Goal: Transaction & Acquisition: Purchase product/service

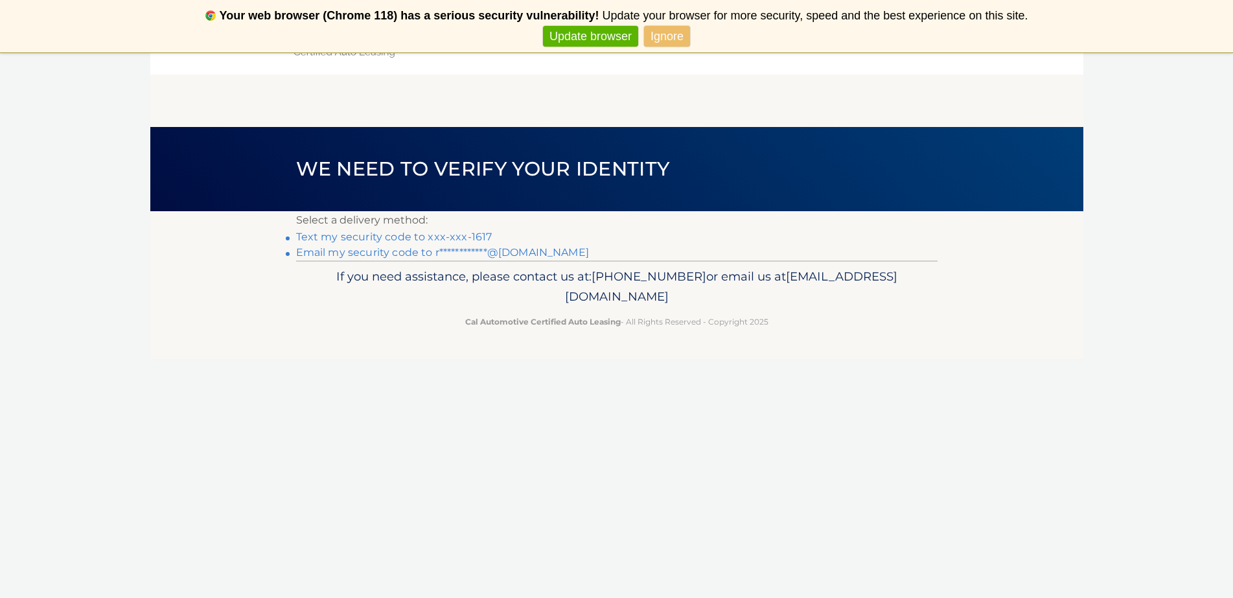
click at [594, 33] on link "Update browser" at bounding box center [590, 36] width 95 height 21
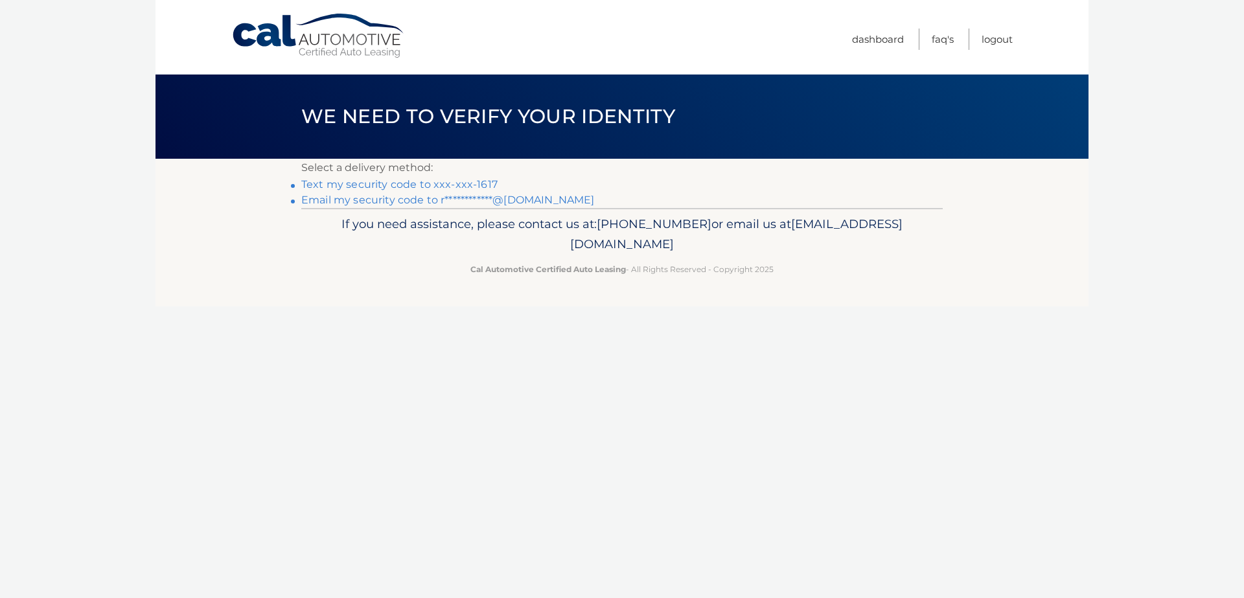
click at [415, 180] on link "Text my security code to xxx-xxx-1617" at bounding box center [399, 184] width 196 height 12
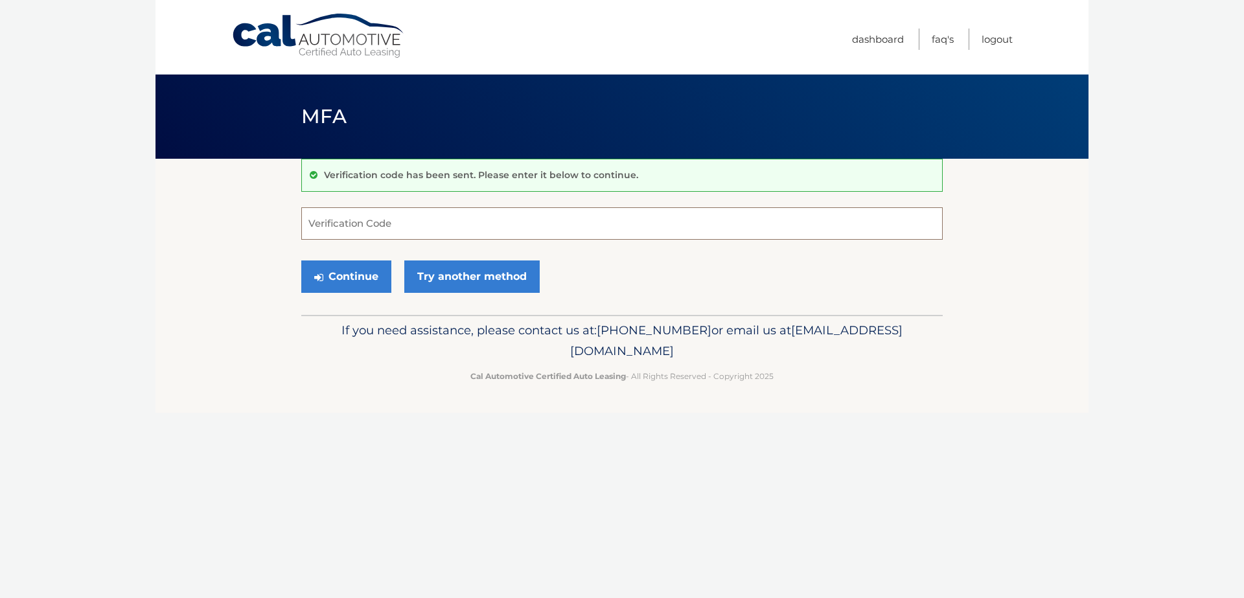
click at [380, 220] on input "Verification Code" at bounding box center [622, 223] width 642 height 32
type input "544707"
click at [334, 272] on button "Continue" at bounding box center [346, 277] width 90 height 32
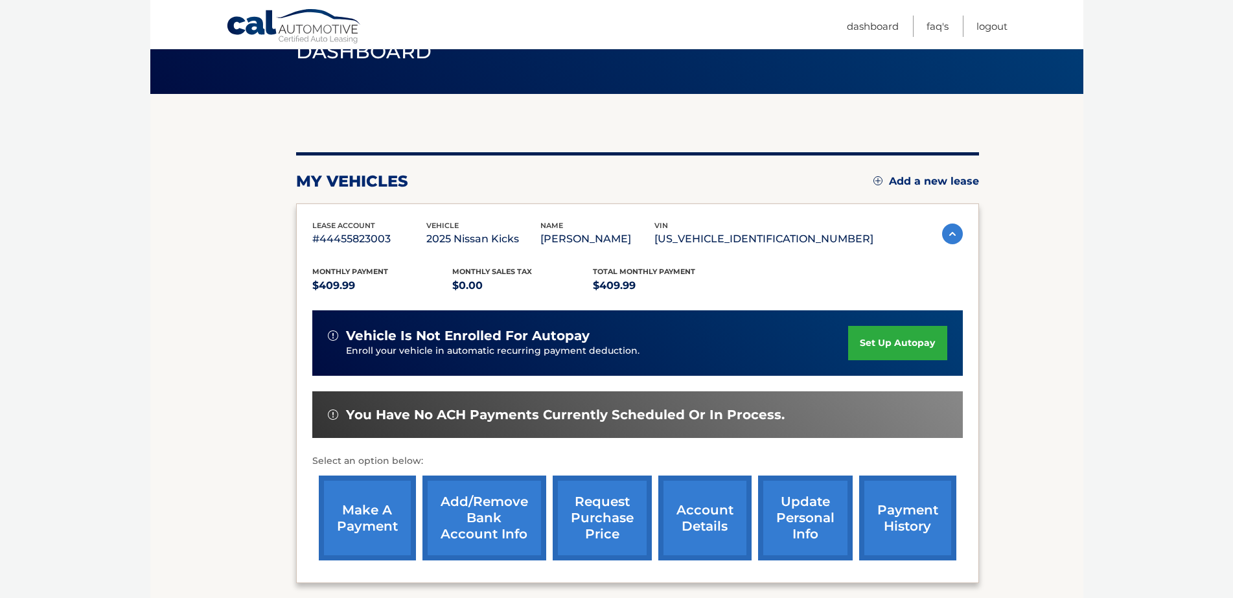
scroll to position [130, 0]
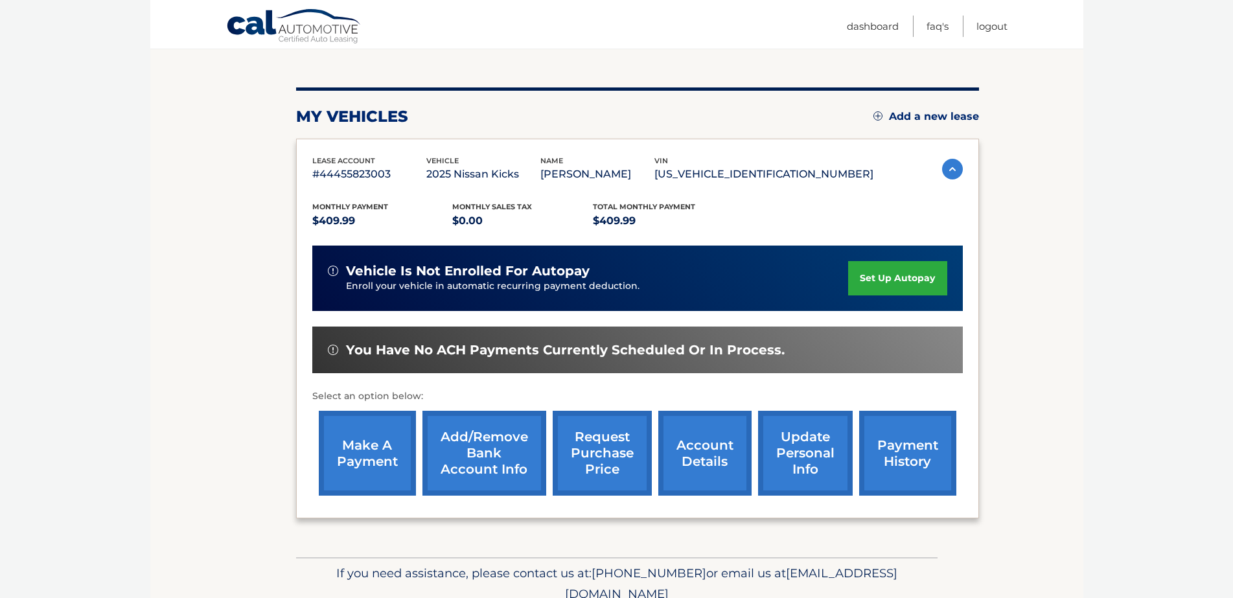
click at [376, 456] on link "make a payment" at bounding box center [367, 453] width 97 height 85
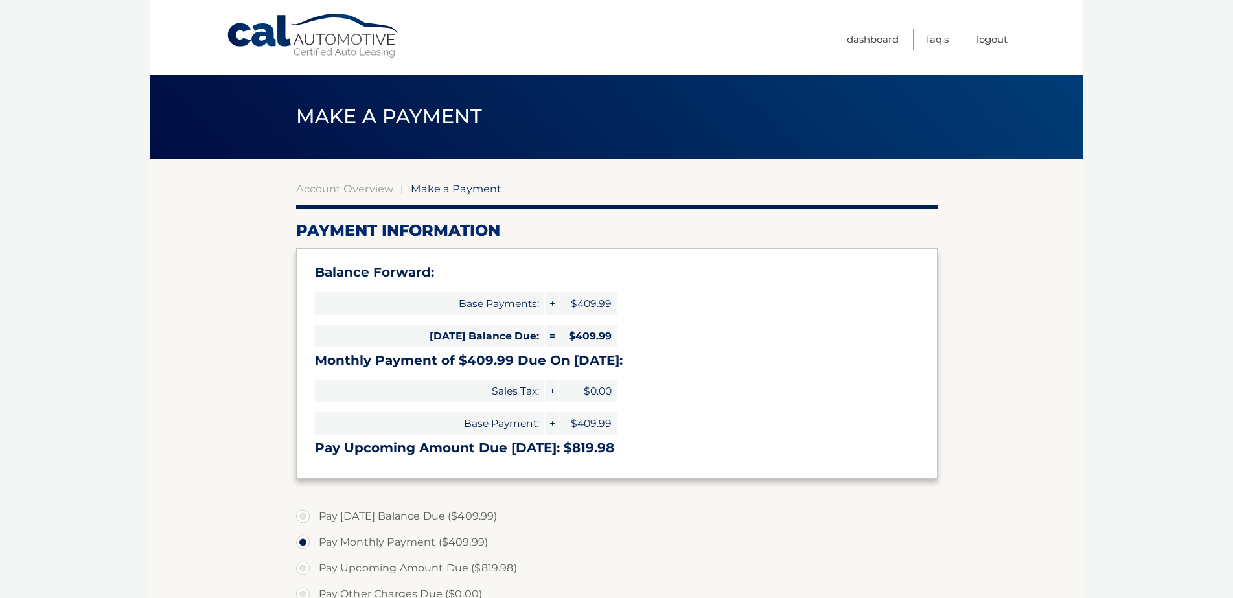
select select "NTUyNWEwZDItNzdiMy00ZDU1LTgwMDgtODJmYjA4NDcxNGNj"
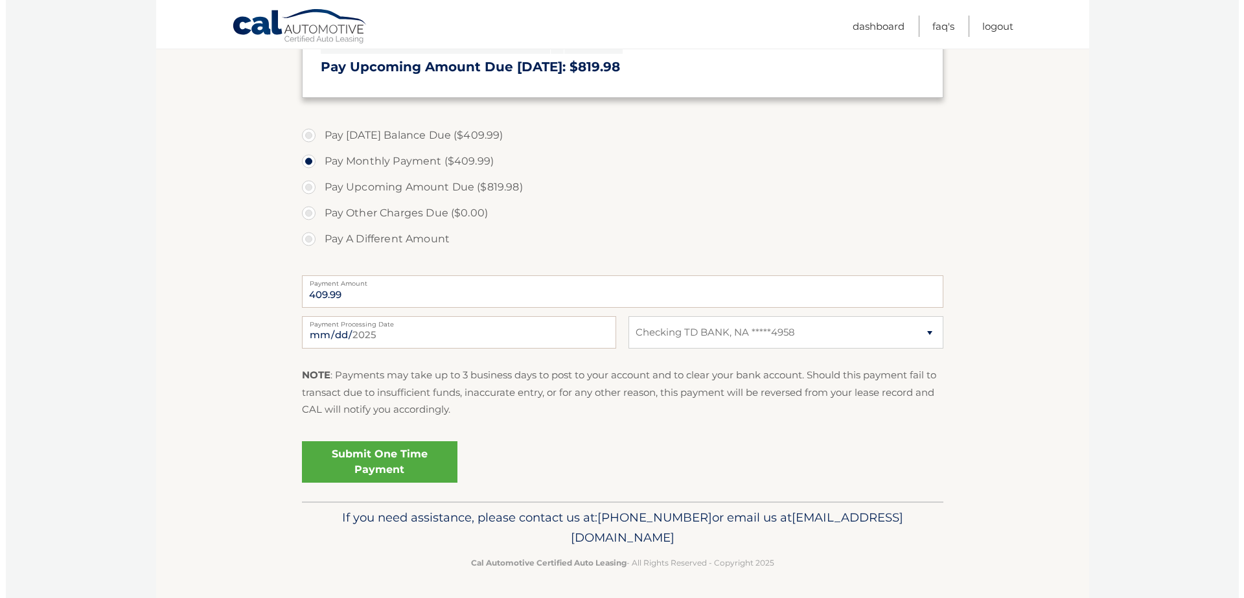
scroll to position [383, 0]
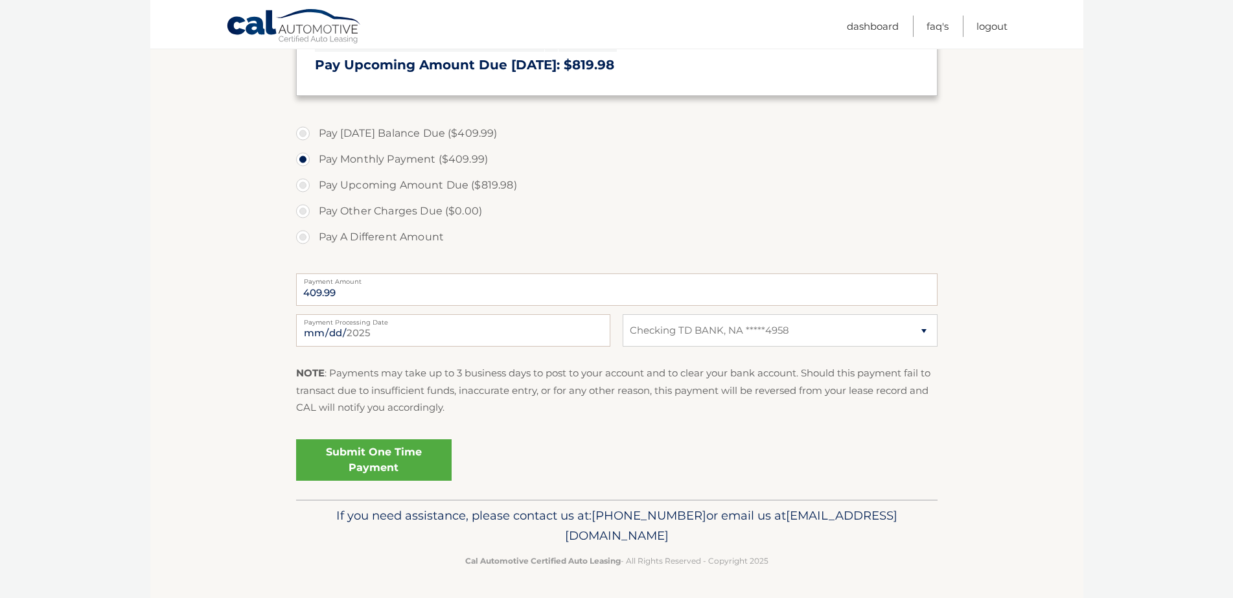
click at [381, 454] on link "Submit One Time Payment" at bounding box center [374, 459] width 156 height 41
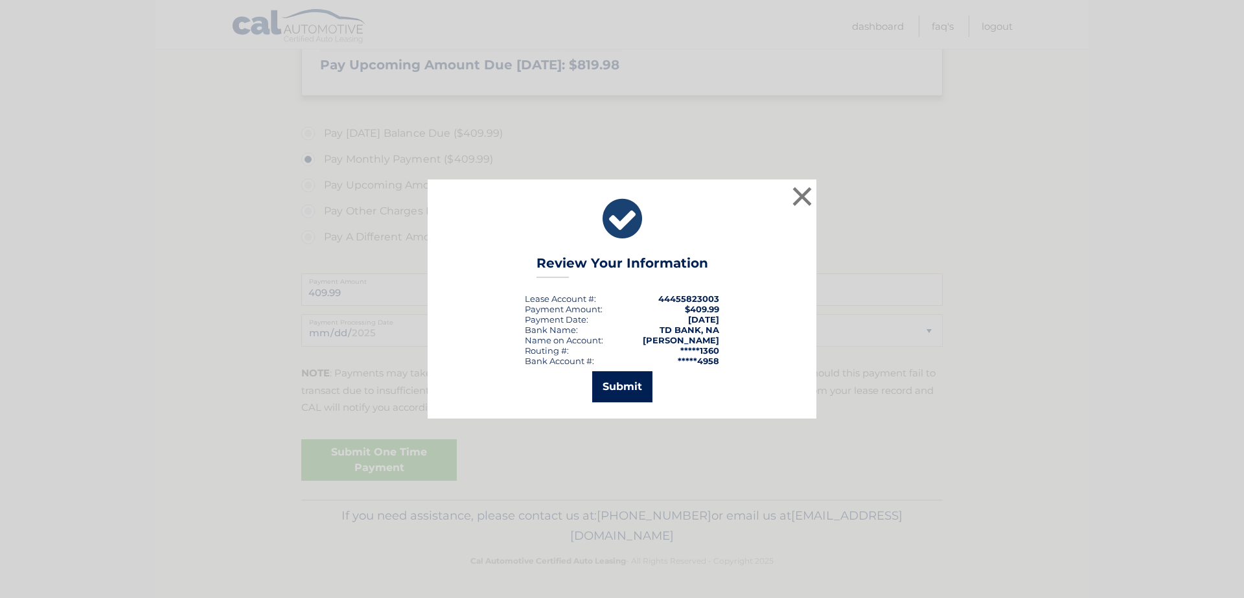
click at [607, 384] on button "Submit" at bounding box center [622, 386] width 60 height 31
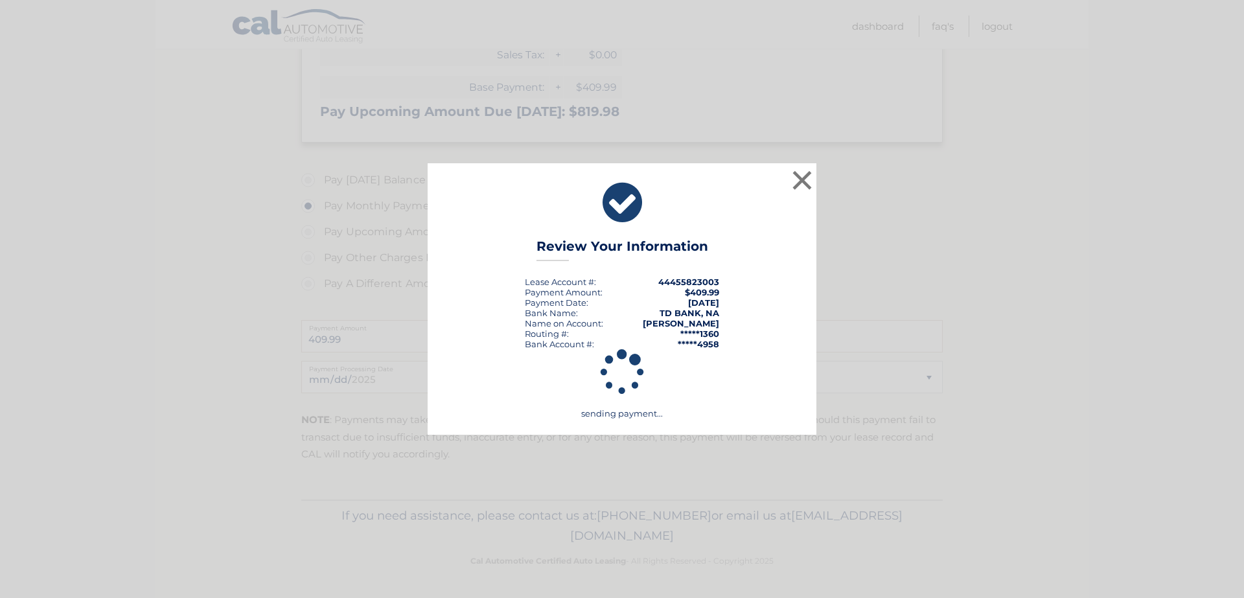
scroll to position [336, 0]
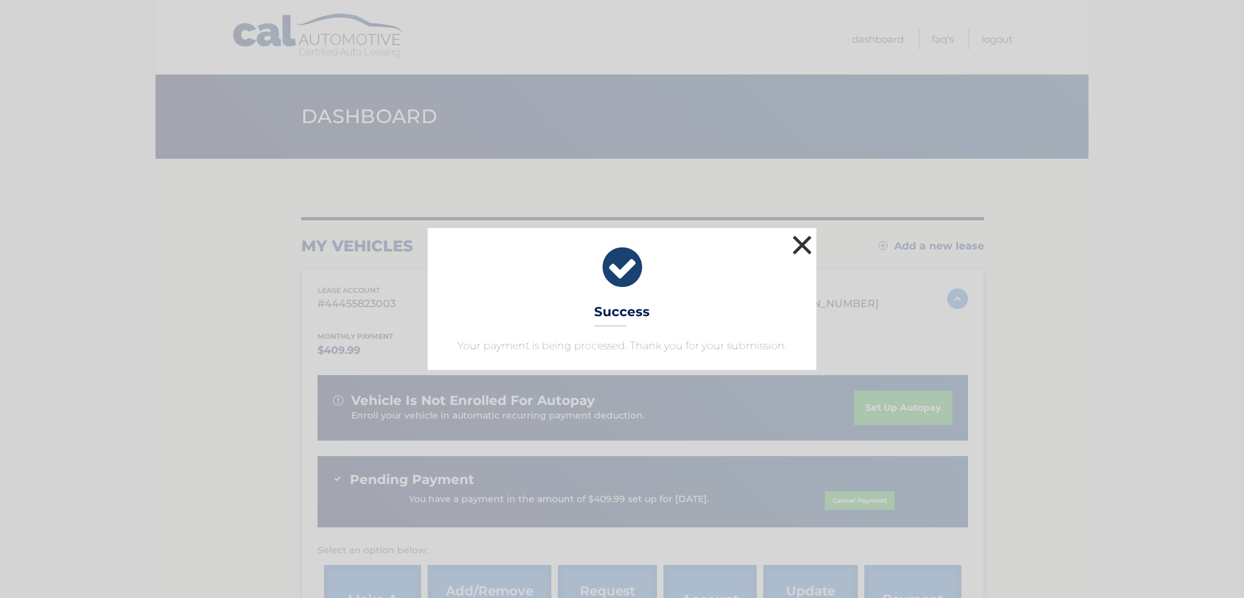
click at [798, 246] on button "×" at bounding box center [802, 245] width 26 height 26
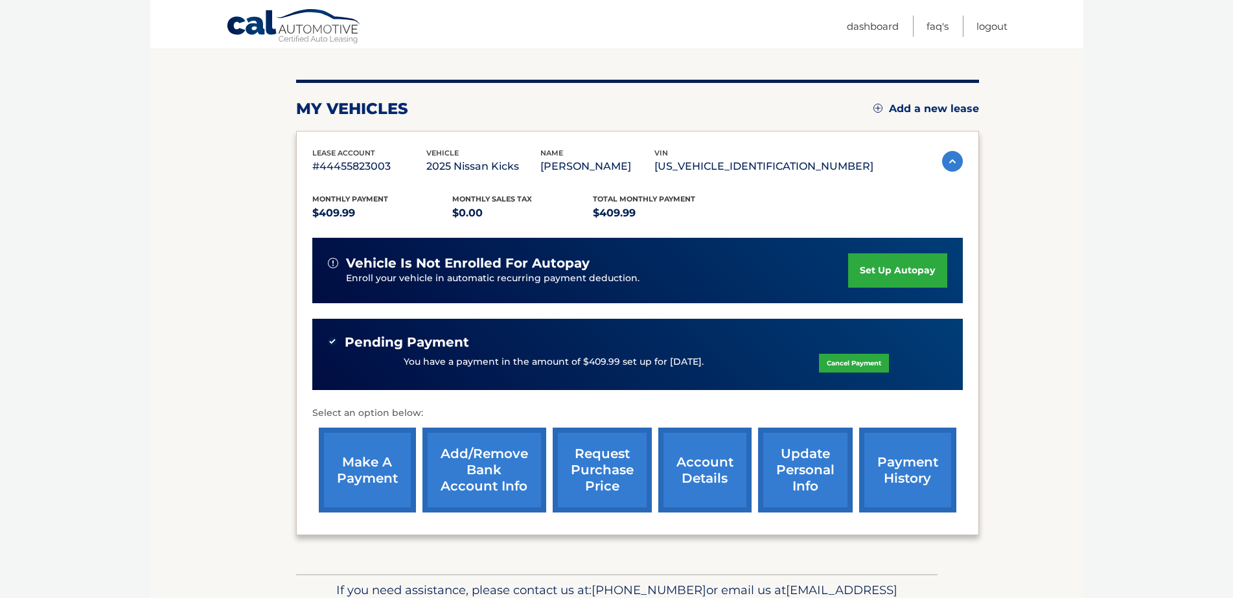
scroll to position [141, 0]
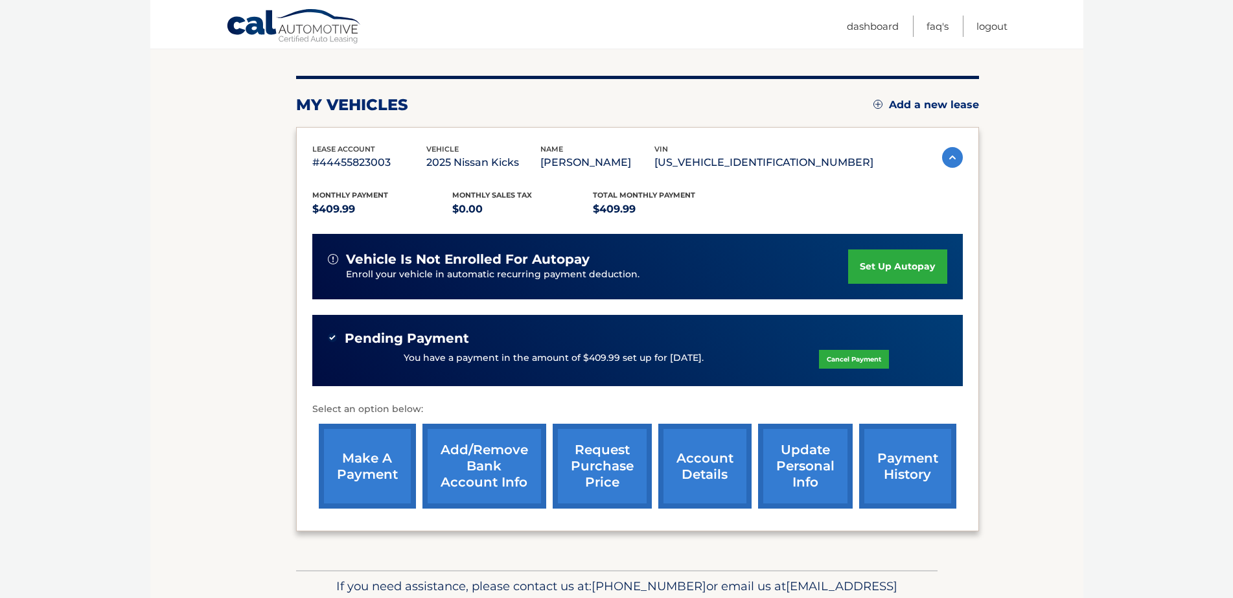
click at [898, 453] on link "payment history" at bounding box center [907, 466] width 97 height 85
